Goal: Information Seeking & Learning: Learn about a topic

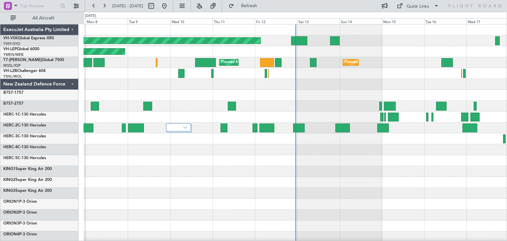
click at [70, 29] on div "ExecuJet Australia Pty Limited" at bounding box center [39, 29] width 78 height 11
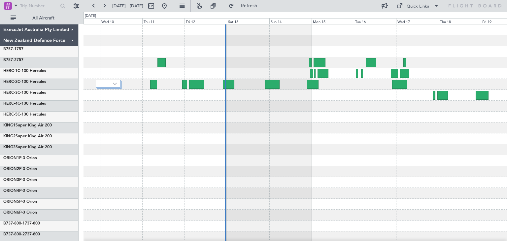
click at [292, 160] on div at bounding box center [295, 160] width 423 height 11
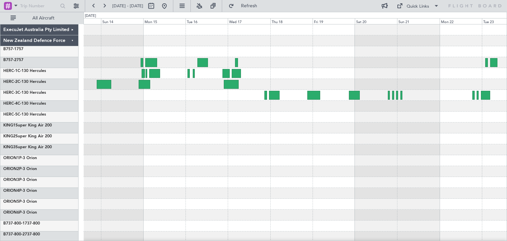
click at [209, 162] on div at bounding box center [295, 160] width 423 height 273
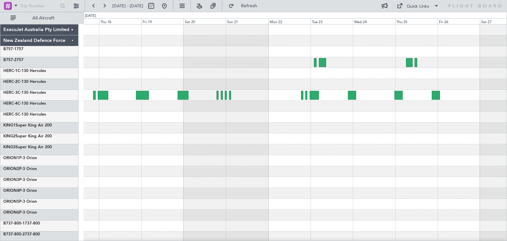
click at [184, 180] on div at bounding box center [295, 160] width 423 height 273
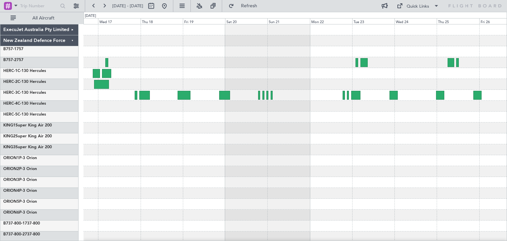
click at [296, 61] on div at bounding box center [295, 62] width 423 height 11
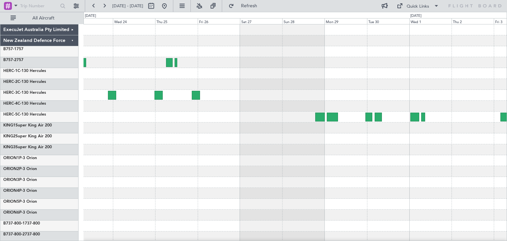
click at [117, 140] on div at bounding box center [295, 138] width 423 height 11
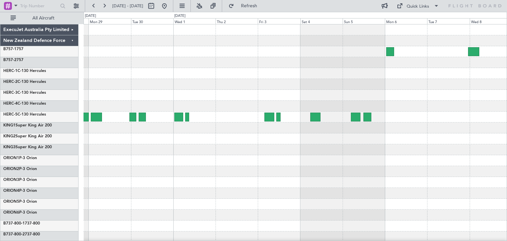
click at [230, 171] on div at bounding box center [295, 160] width 423 height 273
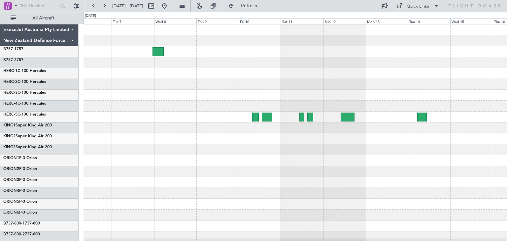
click at [142, 188] on div at bounding box center [295, 160] width 423 height 273
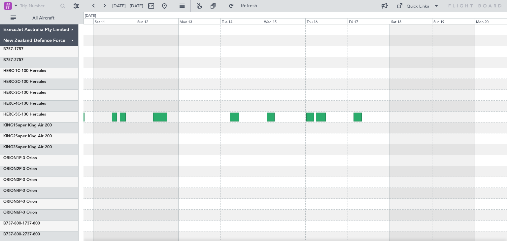
click at [244, 169] on div at bounding box center [295, 160] width 423 height 273
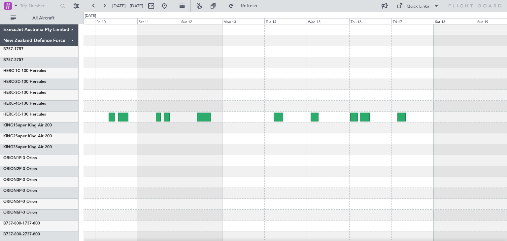
click at [507, 208] on div "ExecuJet Australia Pty Limited New Zealand Defence Force B757-1 757 B757-2 757 …" at bounding box center [253, 126] width 507 height 229
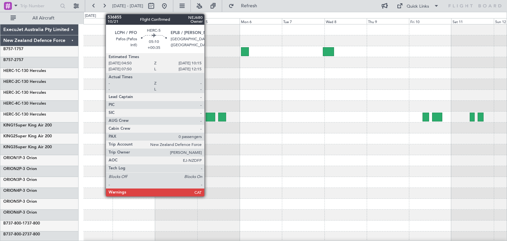
click at [207, 115] on div at bounding box center [211, 117] width 10 height 9
